Goal: Task Accomplishment & Management: Complete application form

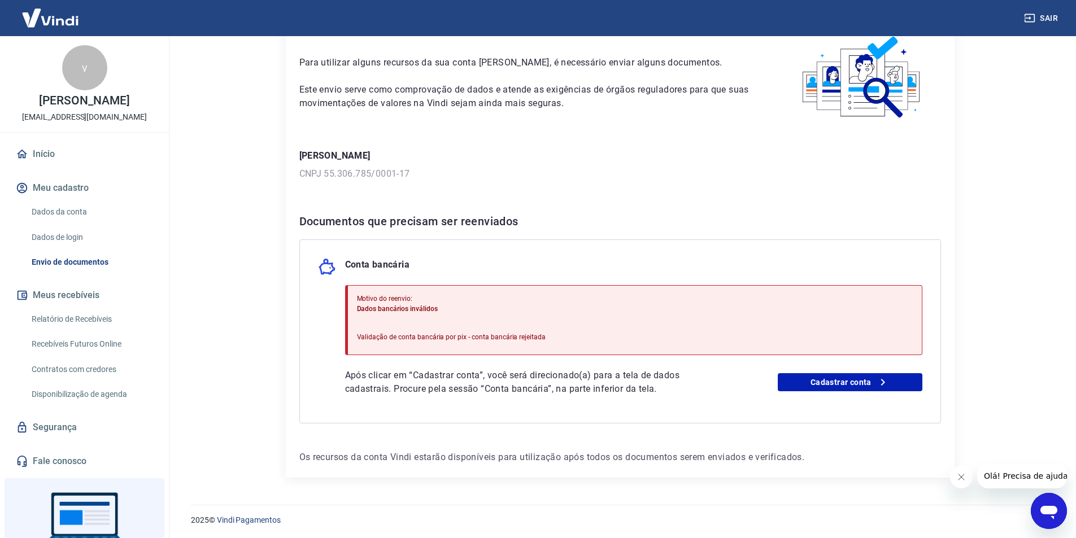
scroll to position [63, 0]
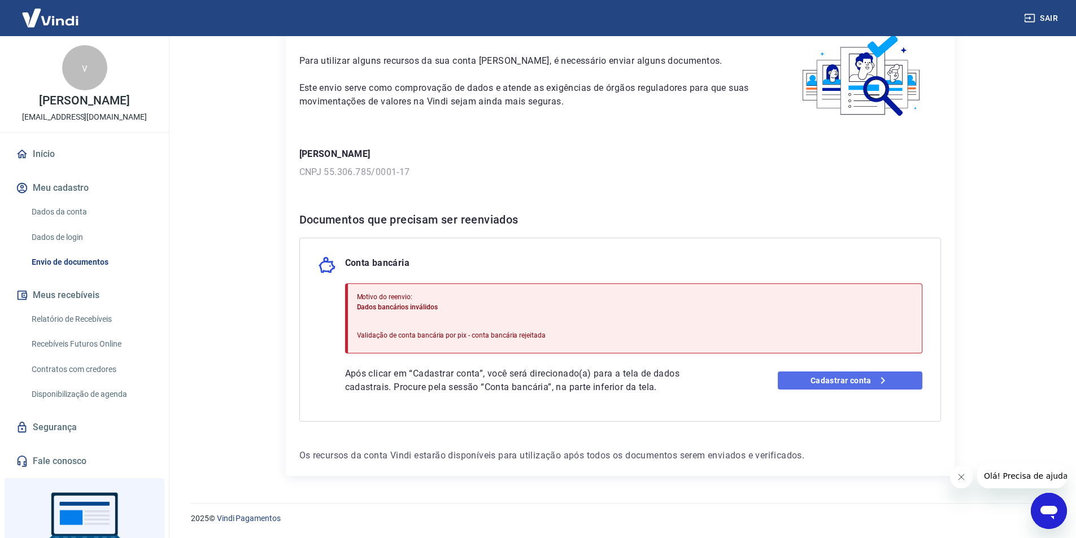
click at [837, 385] on link "Cadastrar conta" at bounding box center [850, 381] width 145 height 18
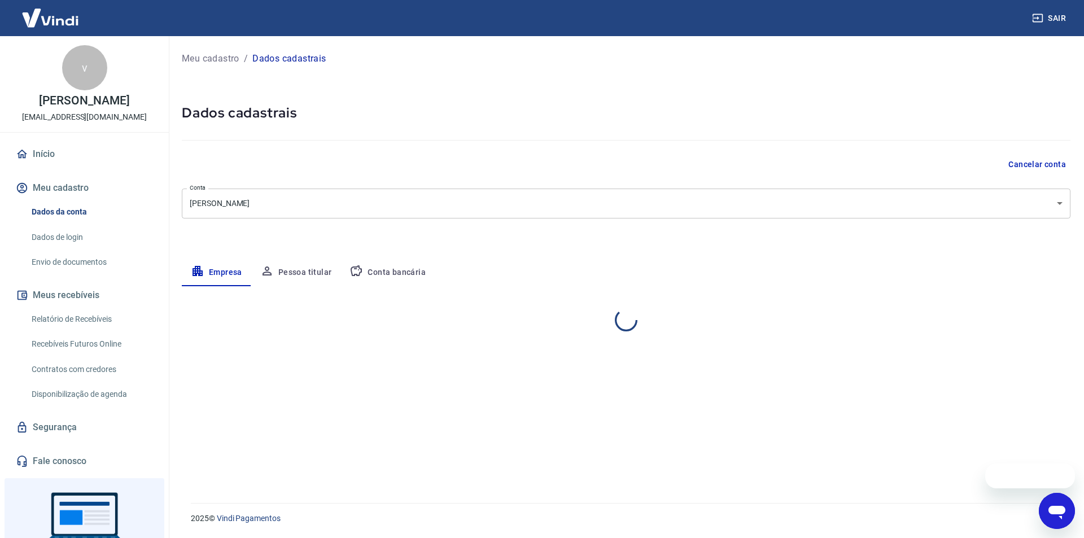
select select "PA"
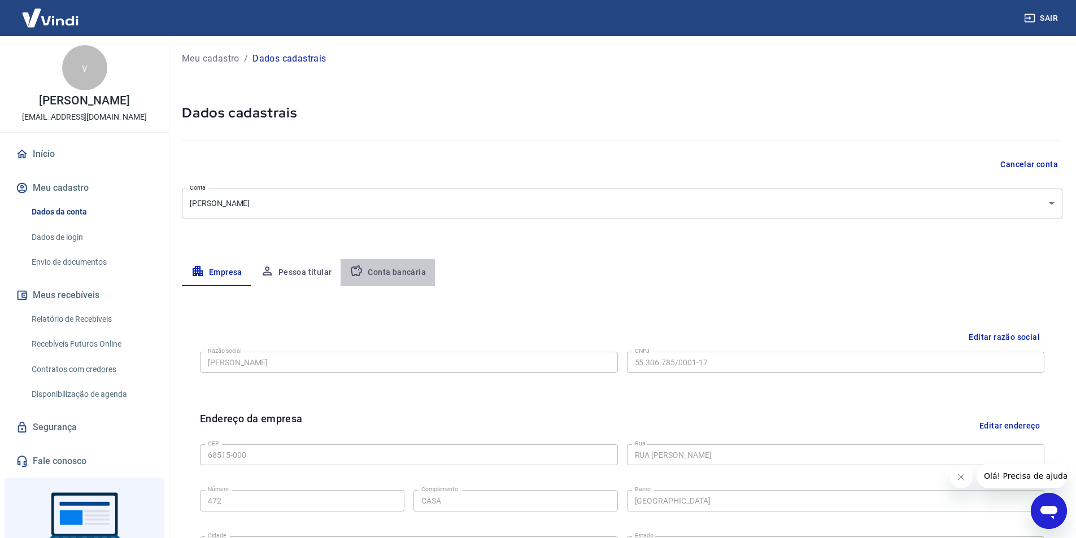
click at [395, 280] on button "Conta bancária" at bounding box center [388, 272] width 94 height 27
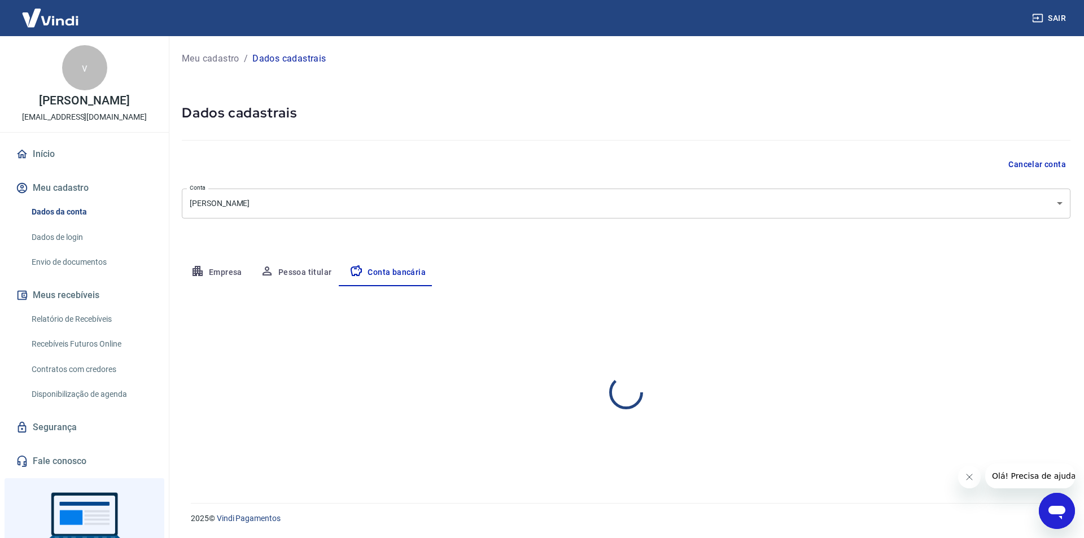
select select "1"
click at [298, 276] on button "Pessoa titular" at bounding box center [296, 272] width 90 height 27
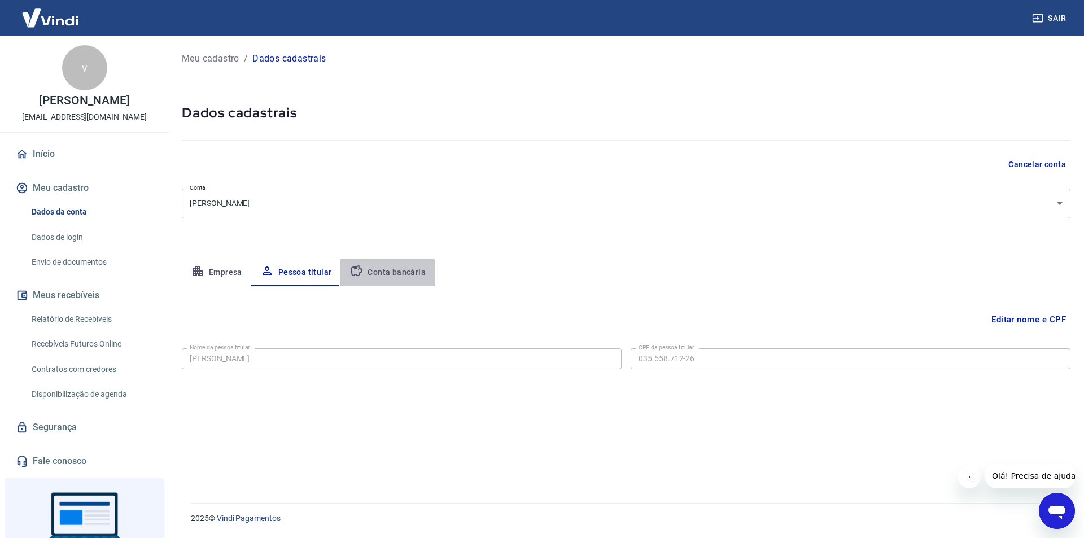
click at [414, 282] on button "Conta bancária" at bounding box center [388, 272] width 94 height 27
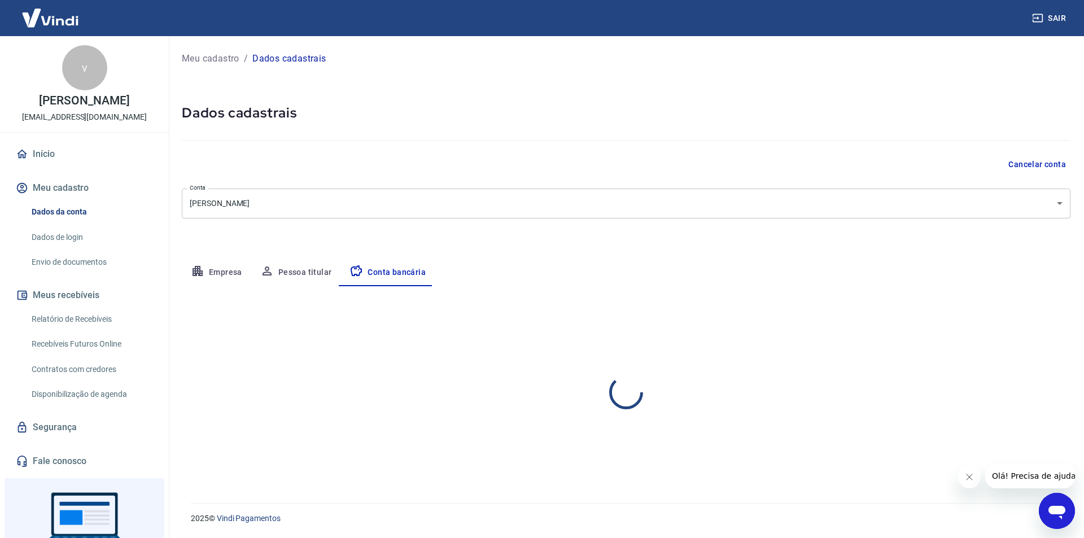
select select "1"
click at [232, 278] on button "Empresa" at bounding box center [216, 272] width 69 height 27
select select "PA"
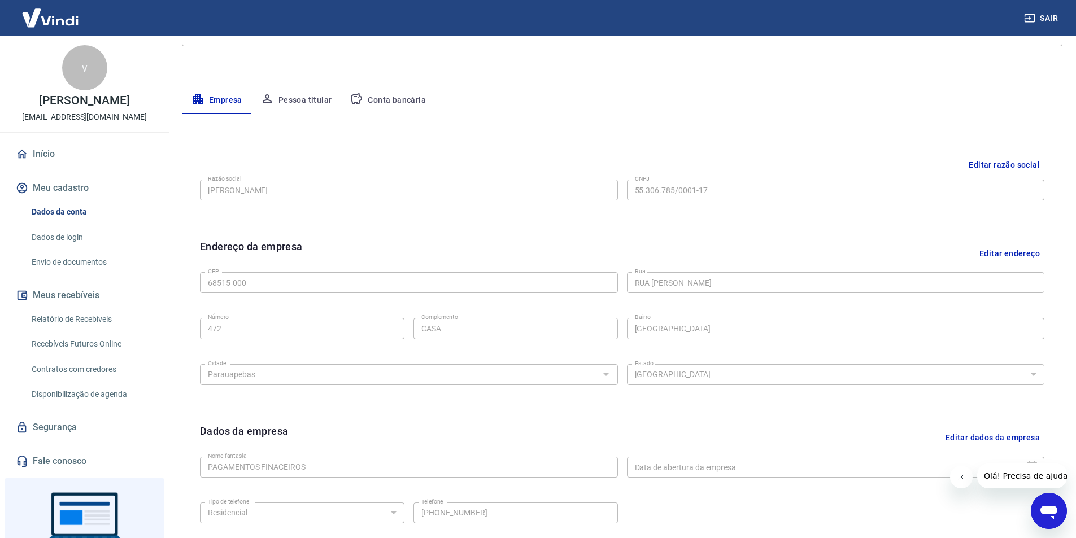
scroll to position [163, 0]
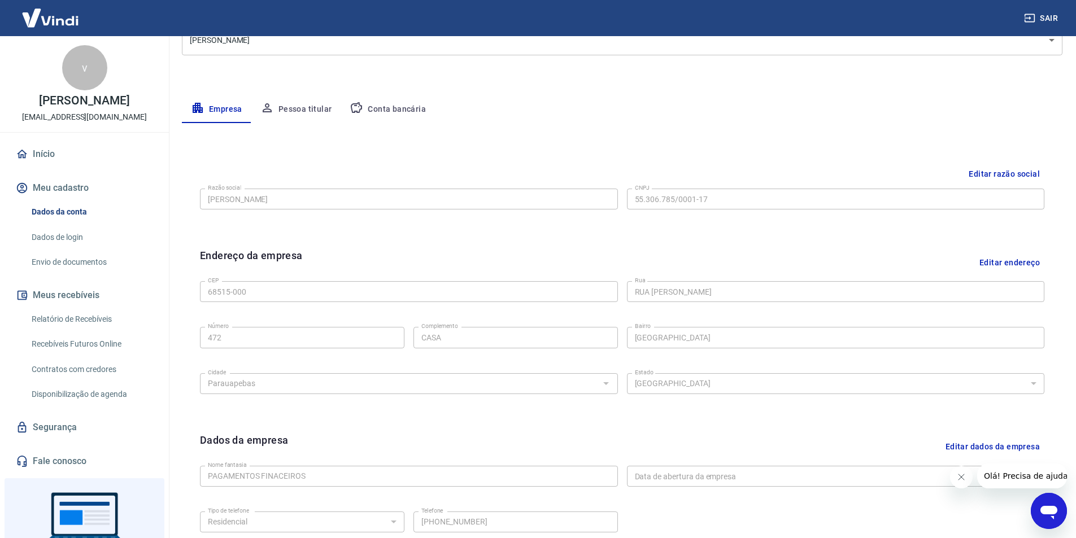
click at [310, 117] on button "Pessoa titular" at bounding box center [296, 109] width 90 height 27
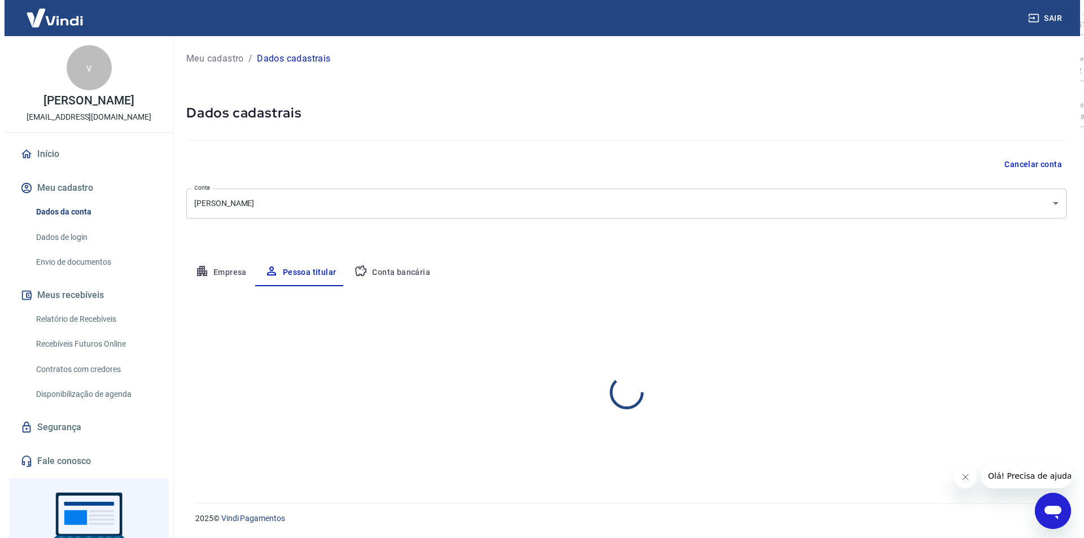
scroll to position [0, 0]
